Goal: Transaction & Acquisition: Obtain resource

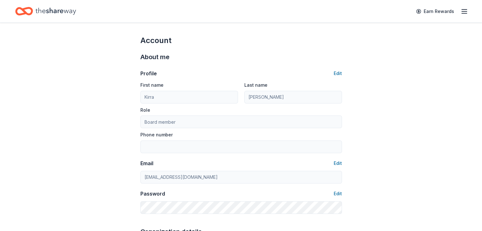
click at [71, 9] on icon "Home" at bounding box center [55, 11] width 41 height 13
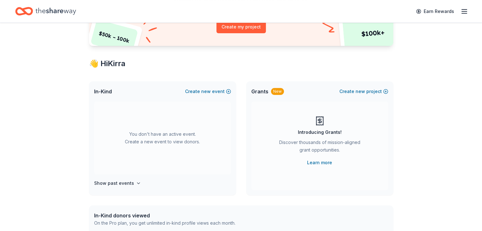
scroll to position [84, 0]
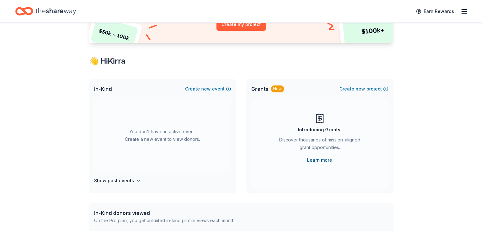
click at [325, 160] on link "Learn more" at bounding box center [319, 160] width 25 height 8
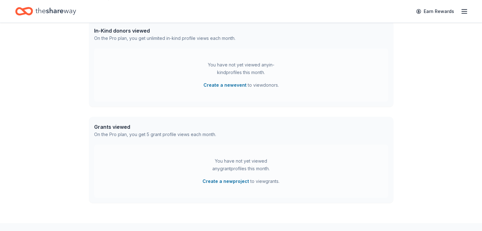
scroll to position [253, 0]
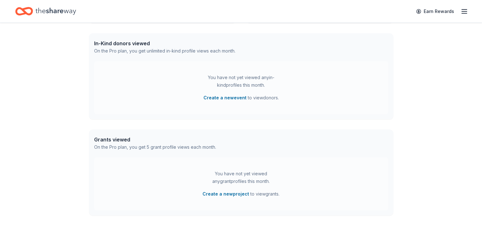
click at [460, 12] on icon "button" at bounding box center [464, 12] width 8 height 8
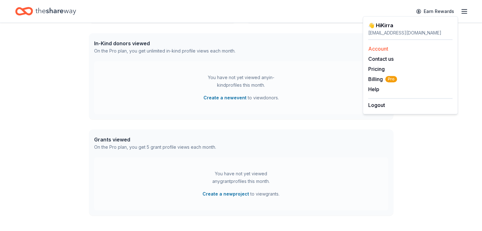
click at [383, 51] on link "Account" at bounding box center [378, 49] width 20 height 6
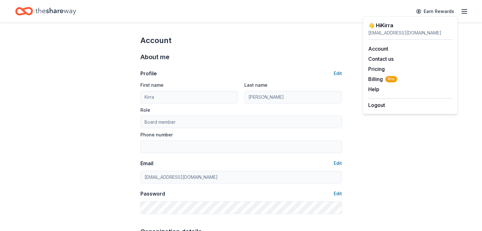
click at [76, 9] on icon "Home" at bounding box center [55, 11] width 41 height 13
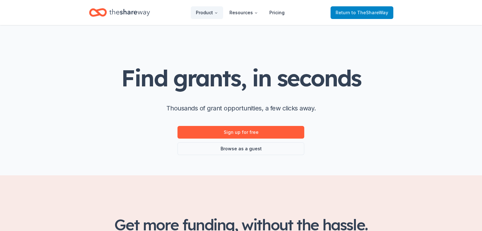
click at [353, 13] on span "to TheShareWay" at bounding box center [369, 12] width 37 height 5
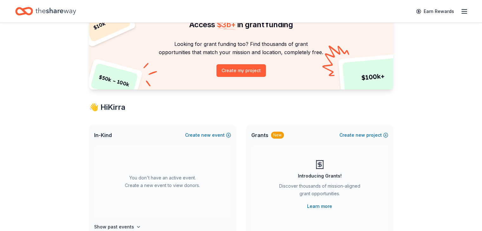
scroll to position [46, 0]
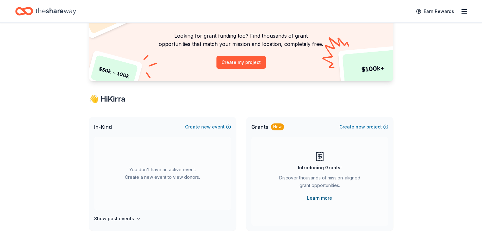
click at [318, 199] on link "Learn more" at bounding box center [319, 198] width 25 height 8
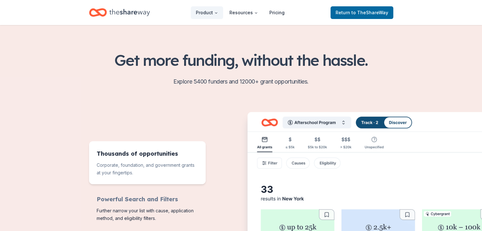
scroll to position [152, 0]
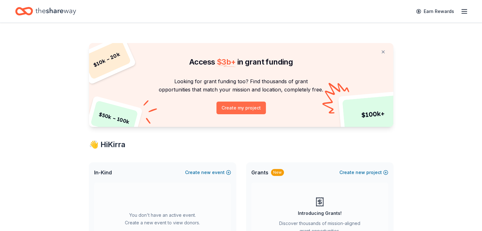
click at [254, 107] on button "Create my project" at bounding box center [240, 108] width 49 height 13
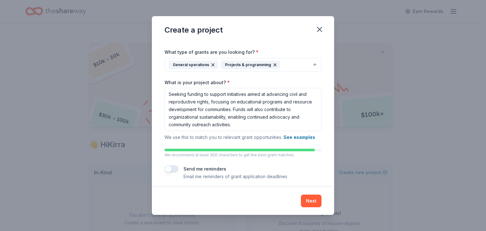
scroll to position [57, 0]
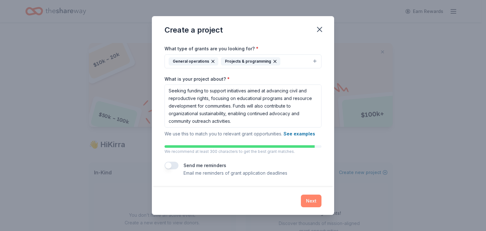
click at [312, 202] on button "Next" at bounding box center [311, 201] width 21 height 13
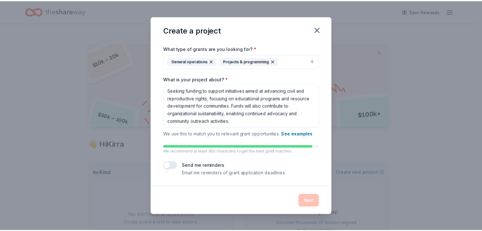
scroll to position [0, 0]
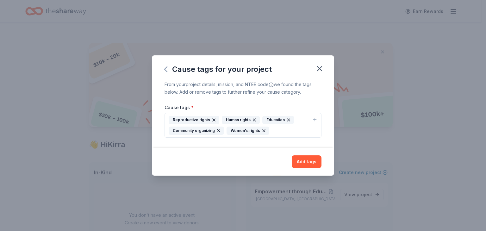
click at [166, 70] on icon "button" at bounding box center [166, 69] width 3 height 5
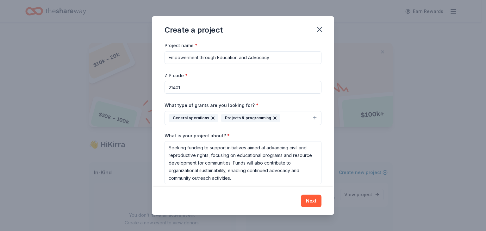
click at [199, 85] on input "21401" at bounding box center [243, 87] width 157 height 13
type input "21230"
click at [316, 203] on button "Next" at bounding box center [311, 201] width 21 height 13
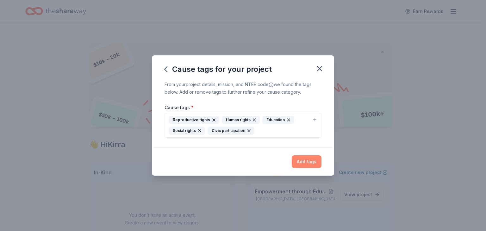
click at [313, 162] on button "Add tags" at bounding box center [307, 161] width 30 height 13
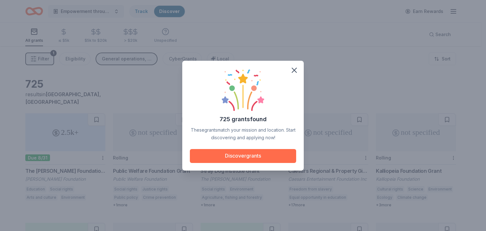
click at [251, 154] on button "Discover grants" at bounding box center [243, 156] width 106 height 14
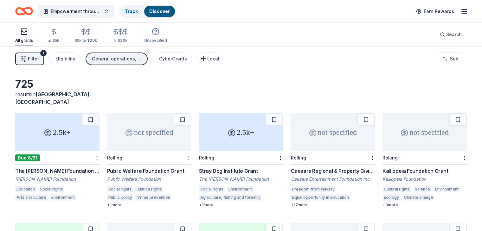
click at [160, 167] on div "Public Welfare Foundation Grant" at bounding box center [149, 171] width 84 height 8
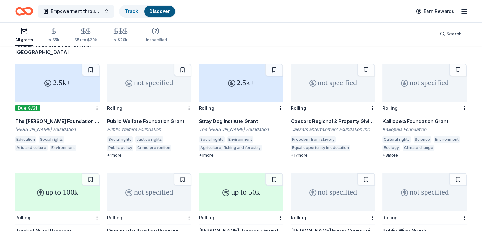
scroll to position [51, 0]
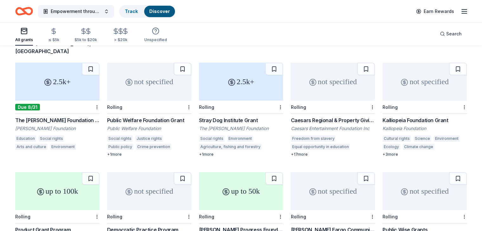
click at [300, 152] on div "+ 17 more" at bounding box center [332, 154] width 84 height 5
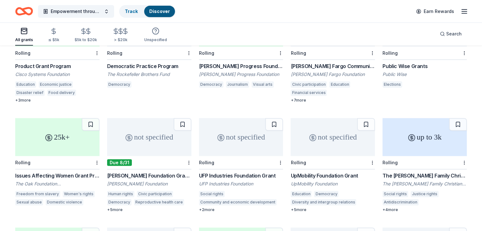
scroll to position [215, 0]
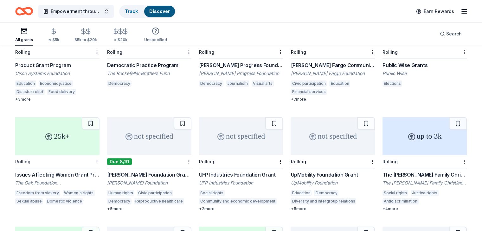
click at [82, 171] on div "Issues Affecting Women Grant Programme" at bounding box center [57, 175] width 84 height 8
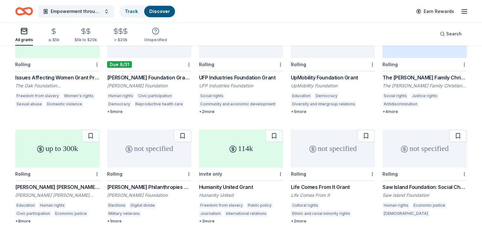
scroll to position [317, 0]
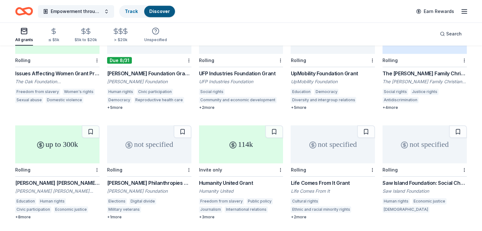
click at [77, 179] on div "[PERSON_NAME] [PERSON_NAME] [PERSON_NAME] Foundation Grants" at bounding box center [57, 183] width 84 height 8
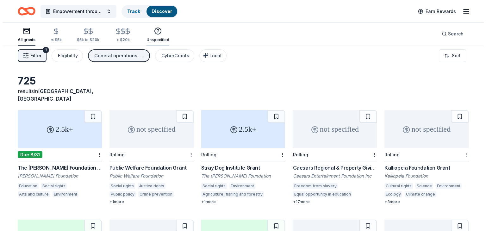
scroll to position [0, 0]
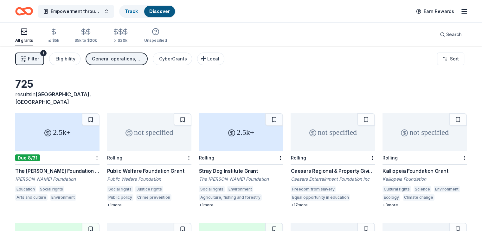
click at [27, 59] on icon "button" at bounding box center [23, 59] width 6 height 6
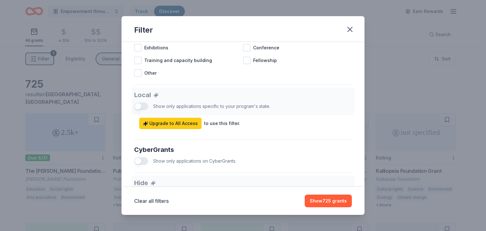
scroll to position [333, 0]
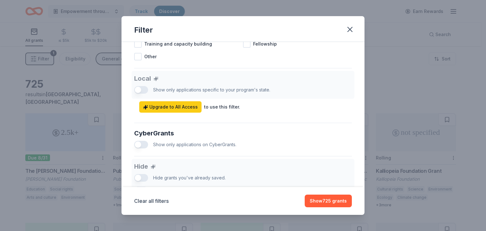
click at [145, 97] on div "Local Show only applications specific to your program's state. Upgrade to All A…" at bounding box center [243, 92] width 218 height 42
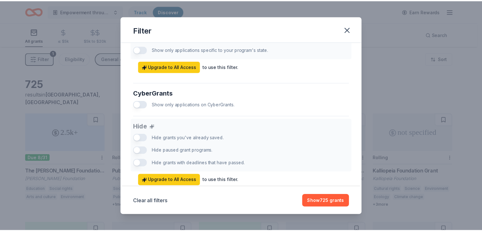
scroll to position [399, 0]
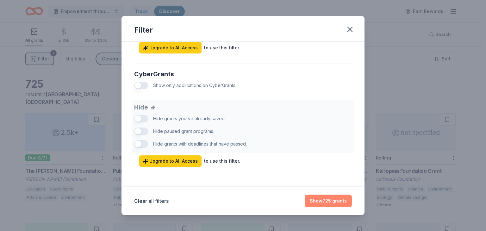
click at [340, 200] on button "Show 725 grants" at bounding box center [328, 201] width 47 height 13
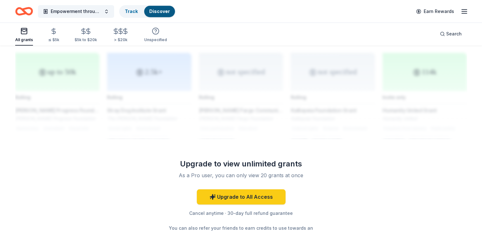
scroll to position [516, 0]
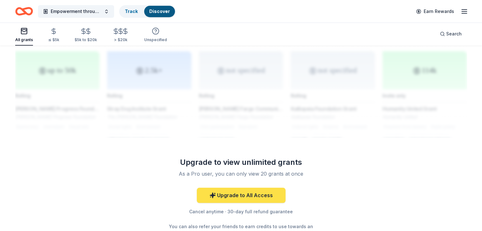
click at [267, 188] on link "Upgrade to All Access" at bounding box center [241, 195] width 89 height 15
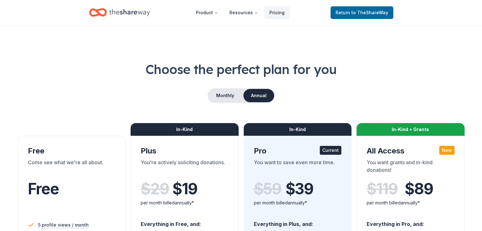
click at [138, 11] on icon "Home" at bounding box center [129, 12] width 41 height 13
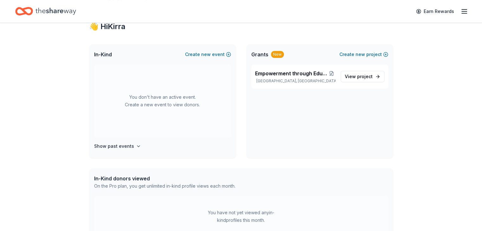
scroll to position [119, 0]
click at [206, 53] on span "new" at bounding box center [205, 54] width 9 height 8
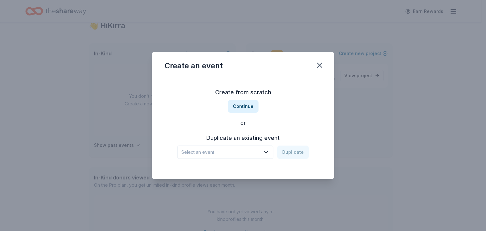
click at [269, 154] on icon "button" at bounding box center [266, 152] width 6 height 6
click at [224, 172] on div "Baltimore Birth Festival" at bounding box center [209, 170] width 51 height 8
click at [287, 153] on button "Duplicate" at bounding box center [293, 152] width 32 height 13
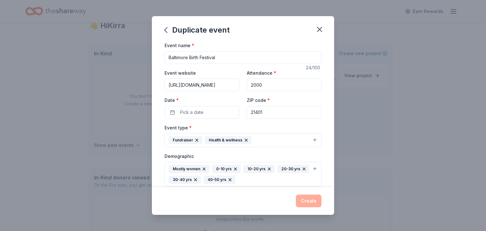
click at [239, 59] on input "Baltimore Birth Festival" at bounding box center [243, 57] width 157 height 13
type input "B"
type input "Maryland Families for Safe Birth Fall 2025 Fundraiser"
click at [321, 29] on icon "button" at bounding box center [319, 29] width 9 height 9
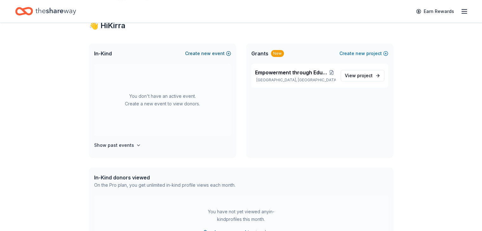
click at [204, 54] on span "new" at bounding box center [205, 54] width 9 height 8
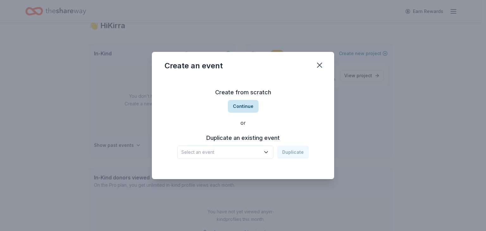
click at [248, 106] on button "Continue" at bounding box center [243, 106] width 31 height 13
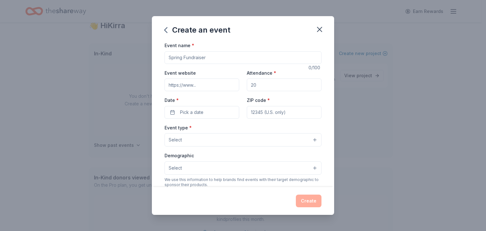
click at [205, 84] on input "Event website" at bounding box center [202, 85] width 75 height 13
click at [319, 28] on icon "button" at bounding box center [320, 29] width 4 height 4
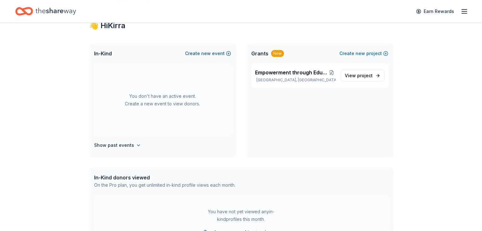
click at [208, 54] on span "new" at bounding box center [205, 54] width 9 height 8
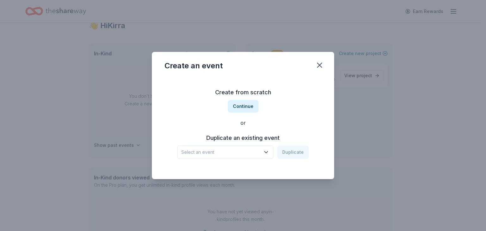
click at [293, 155] on div "Select an event Duplicate" at bounding box center [243, 152] width 132 height 13
click at [271, 153] on button "Select an event" at bounding box center [225, 152] width 96 height 13
click at [244, 169] on div "Baltimore Birth Festival May 18, 2025 · MD" at bounding box center [226, 173] width 94 height 20
click at [290, 153] on button "Duplicate" at bounding box center [293, 152] width 32 height 13
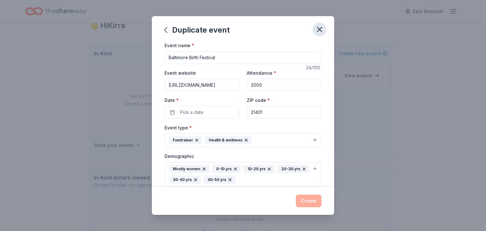
click at [320, 31] on icon "button" at bounding box center [319, 29] width 9 height 9
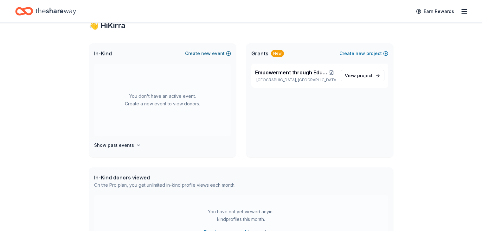
click at [216, 54] on button "Create new event" at bounding box center [208, 54] width 46 height 8
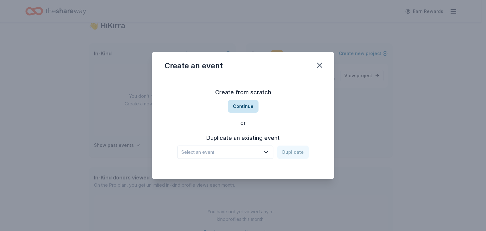
click at [245, 107] on button "Continue" at bounding box center [243, 106] width 31 height 13
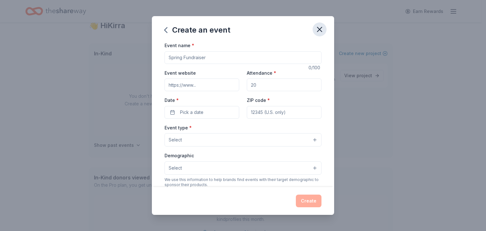
click at [320, 32] on icon "button" at bounding box center [319, 29] width 9 height 9
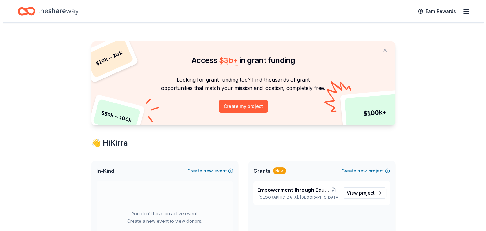
scroll to position [0, 0]
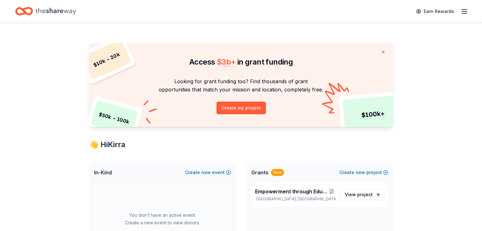
click at [461, 11] on line "button" at bounding box center [463, 11] width 5 height 0
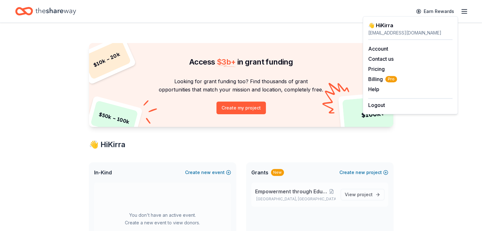
click at [301, 190] on span "Empowerment through Education and Advocacy" at bounding box center [291, 192] width 73 height 8
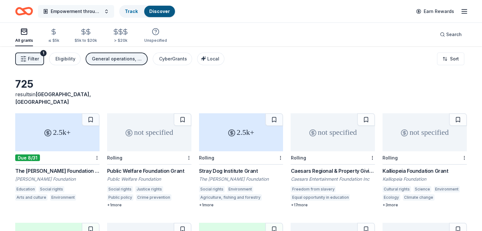
click at [101, 11] on span "Empowerment through Education and Advocacy" at bounding box center [76, 12] width 51 height 8
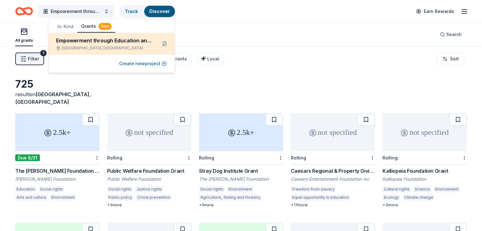
click at [118, 42] on div "Empowerment through Education and Advocacy" at bounding box center [104, 41] width 96 height 8
click at [163, 44] on button at bounding box center [164, 44] width 10 height 10
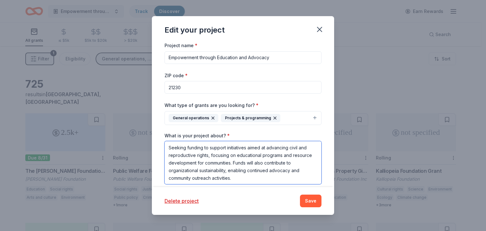
scroll to position [0, 0]
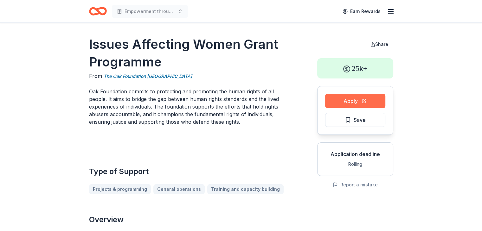
click at [353, 103] on button "Apply" at bounding box center [355, 101] width 60 height 14
